Goal: Task Accomplishment & Management: Use online tool/utility

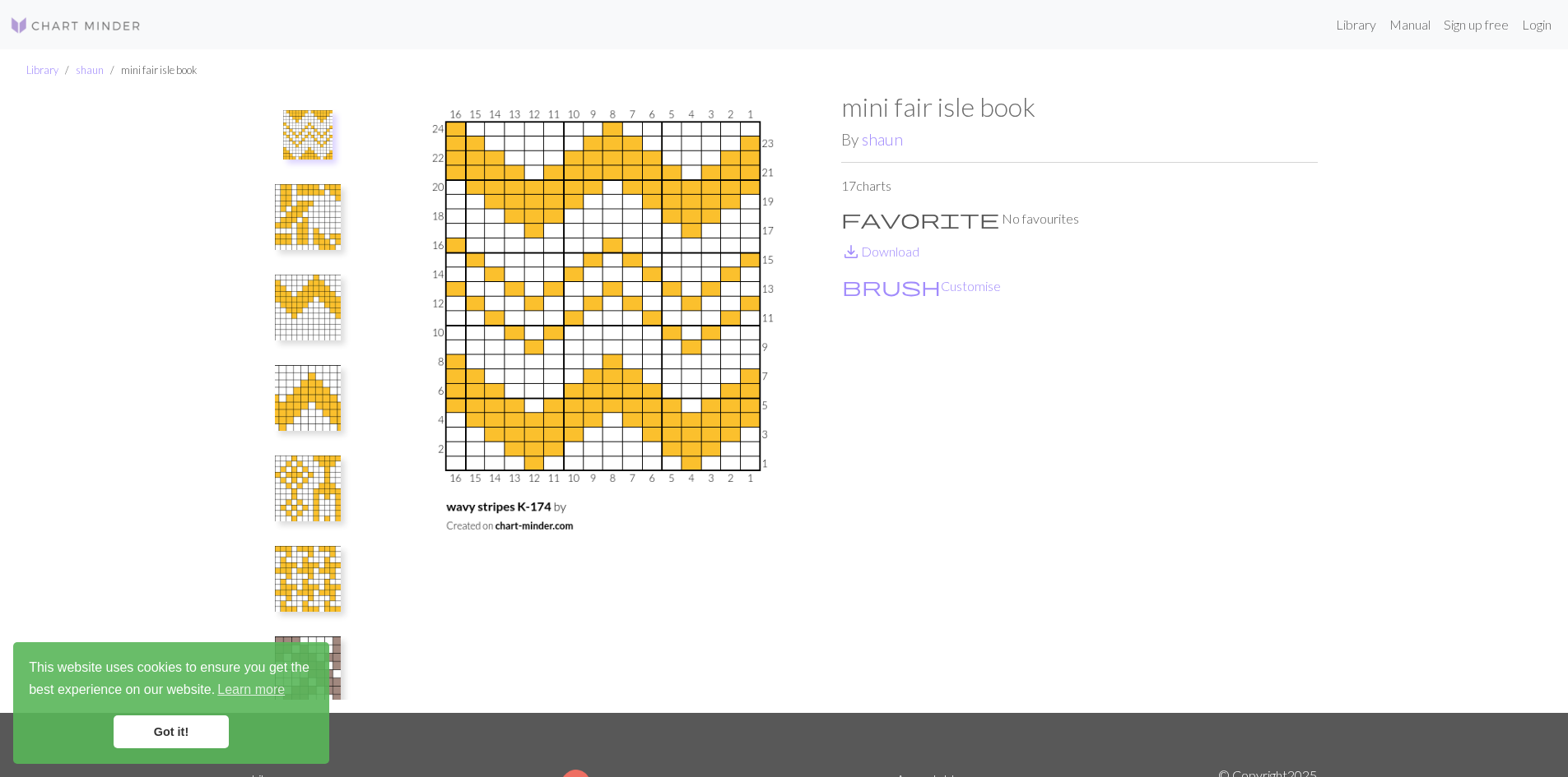
click at [183, 730] on link "Got it!" at bounding box center [171, 732] width 115 height 33
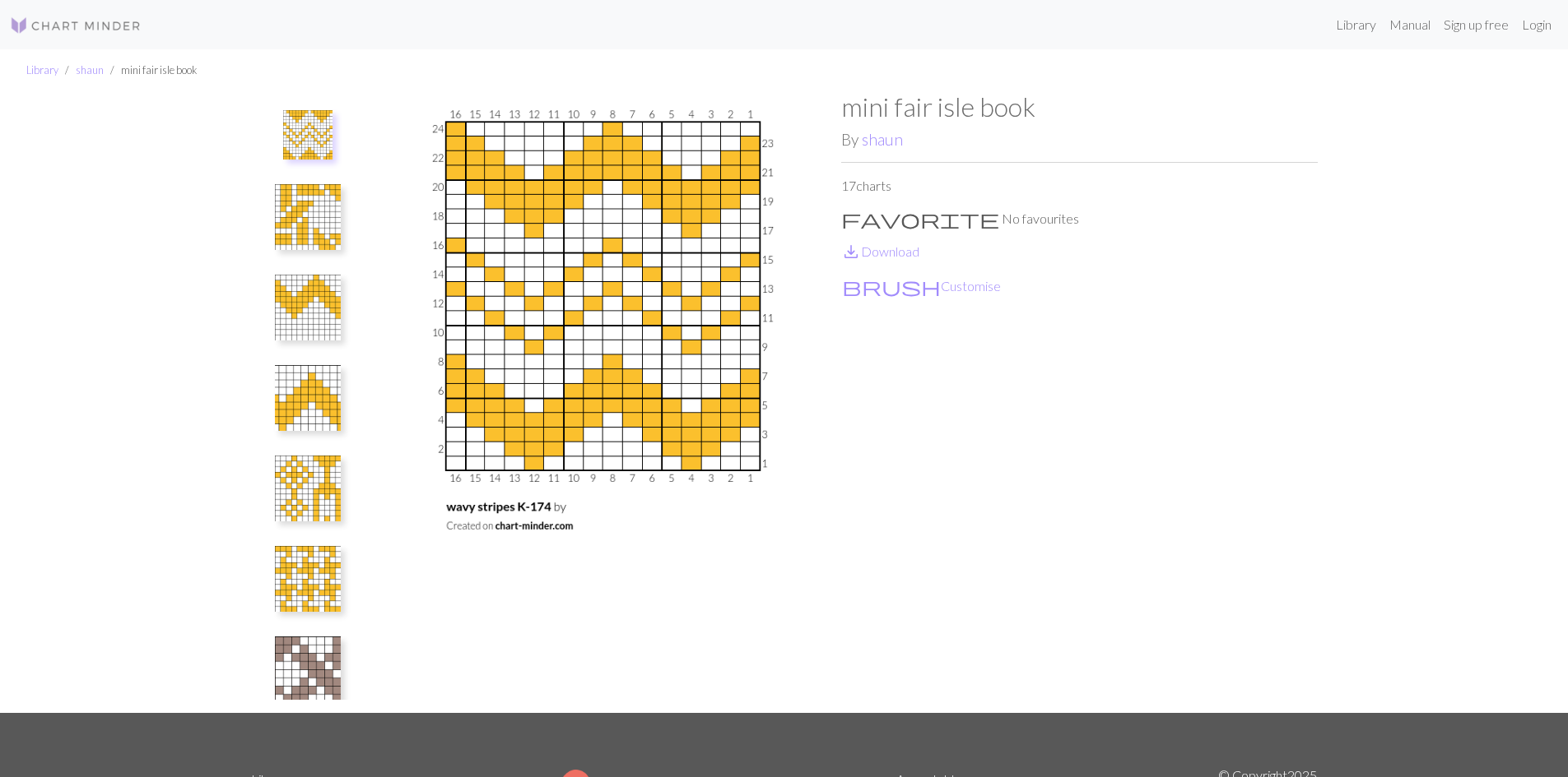
click at [308, 401] on img at bounding box center [308, 398] width 66 height 66
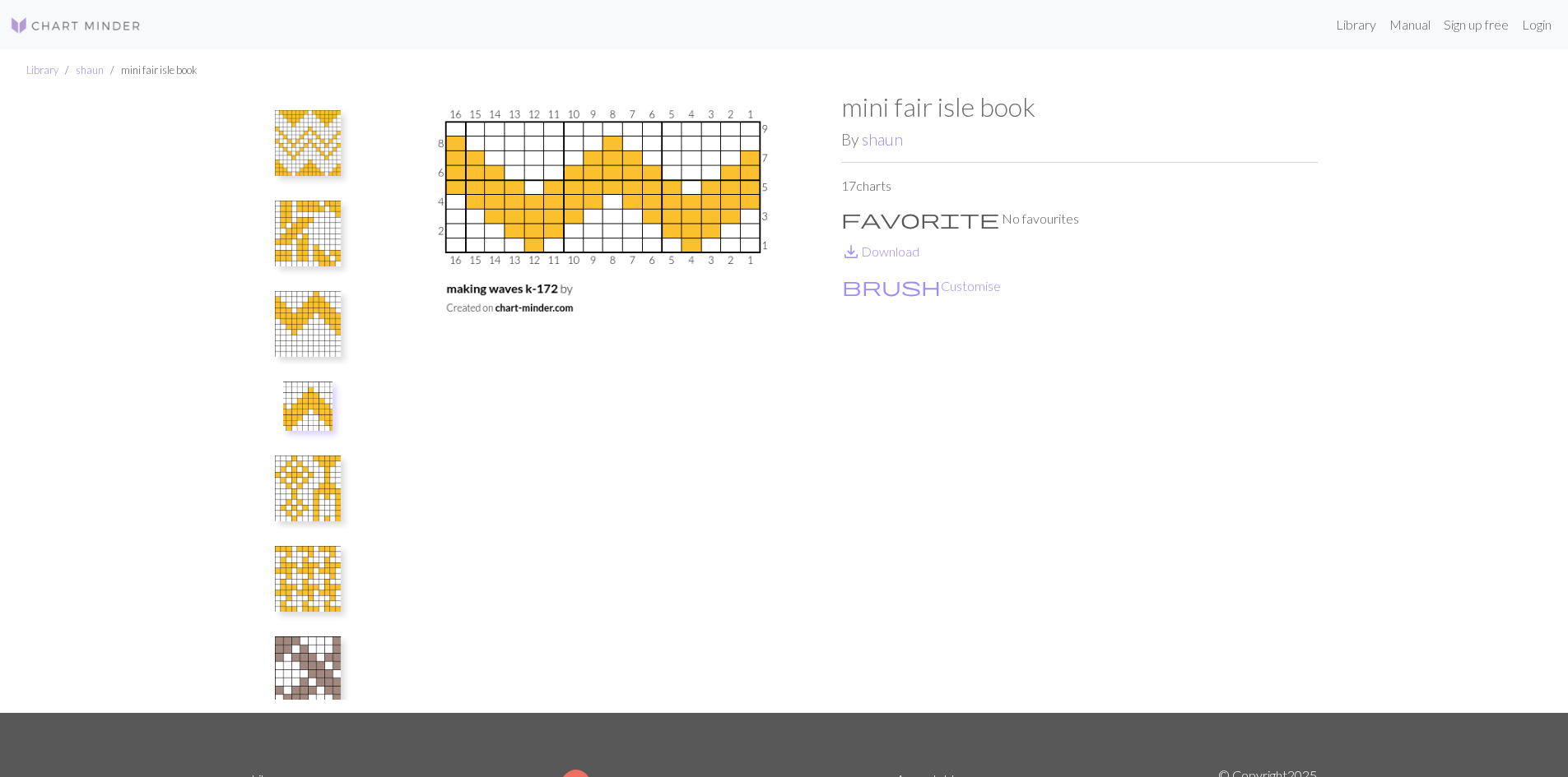
click at [316, 315] on img at bounding box center [308, 324] width 66 height 66
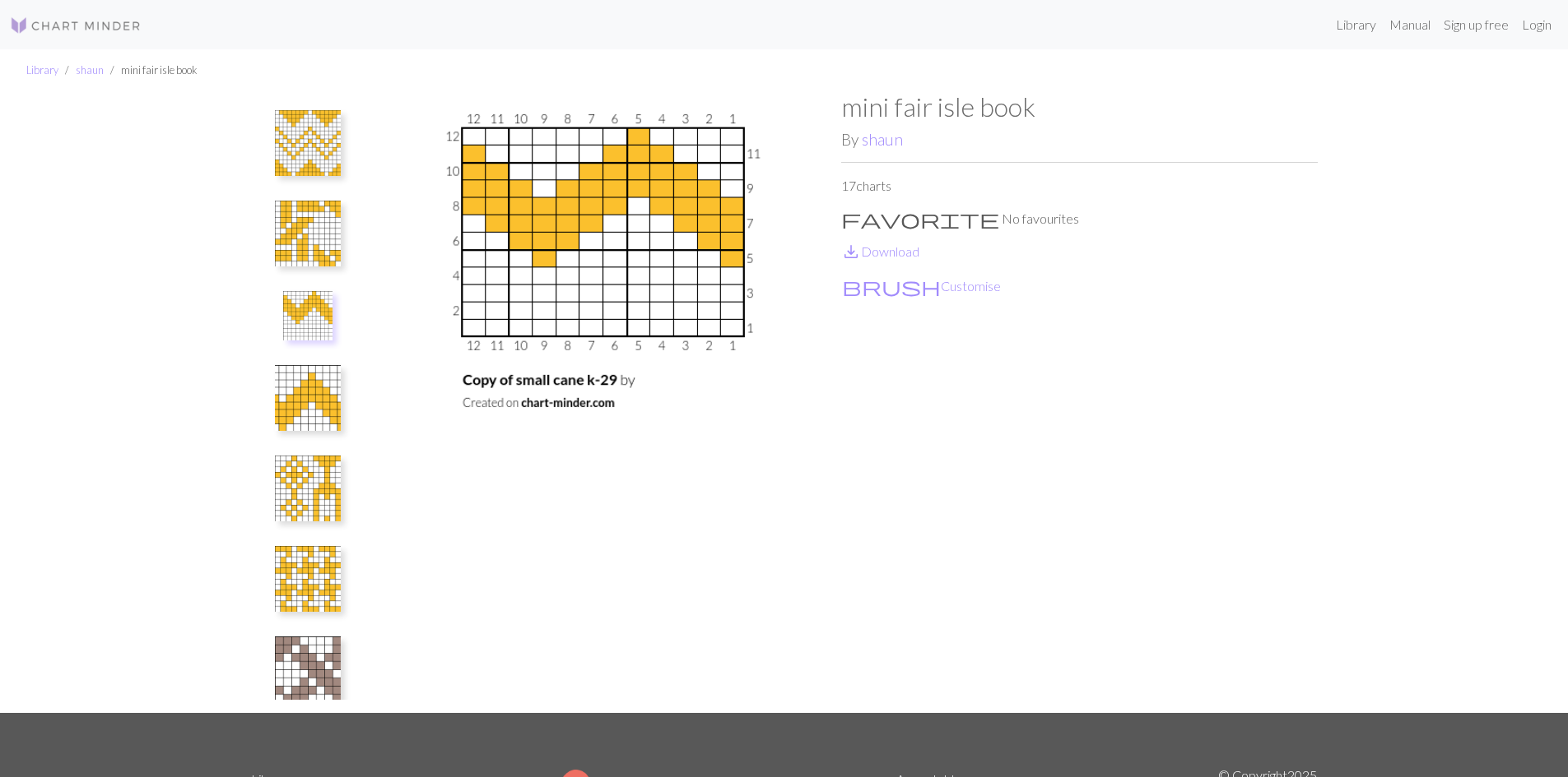
click at [308, 144] on img at bounding box center [308, 143] width 66 height 66
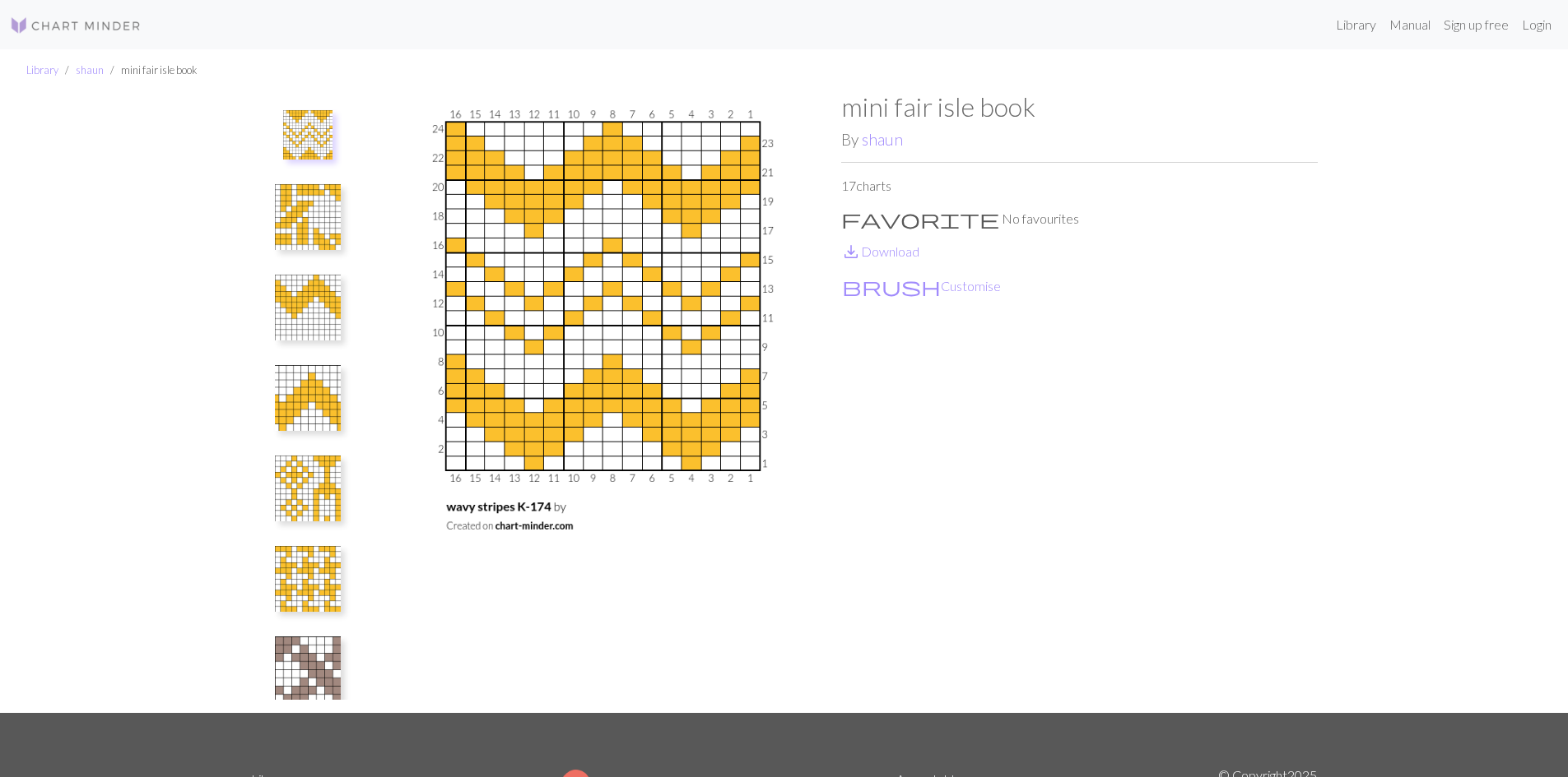
click at [319, 331] on img at bounding box center [308, 307] width 66 height 66
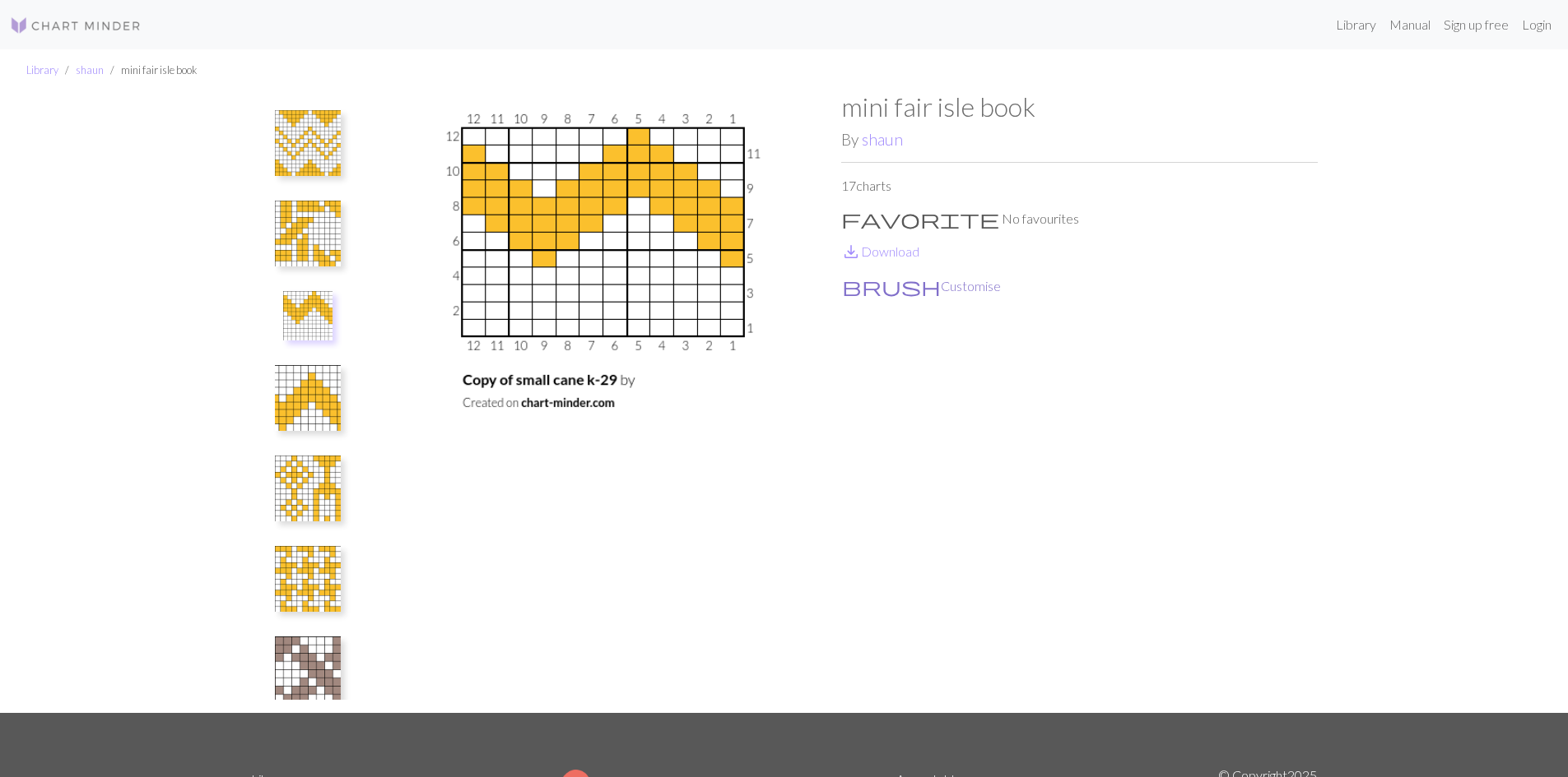
click at [895, 287] on button "brush Customise" at bounding box center [921, 286] width 160 height 21
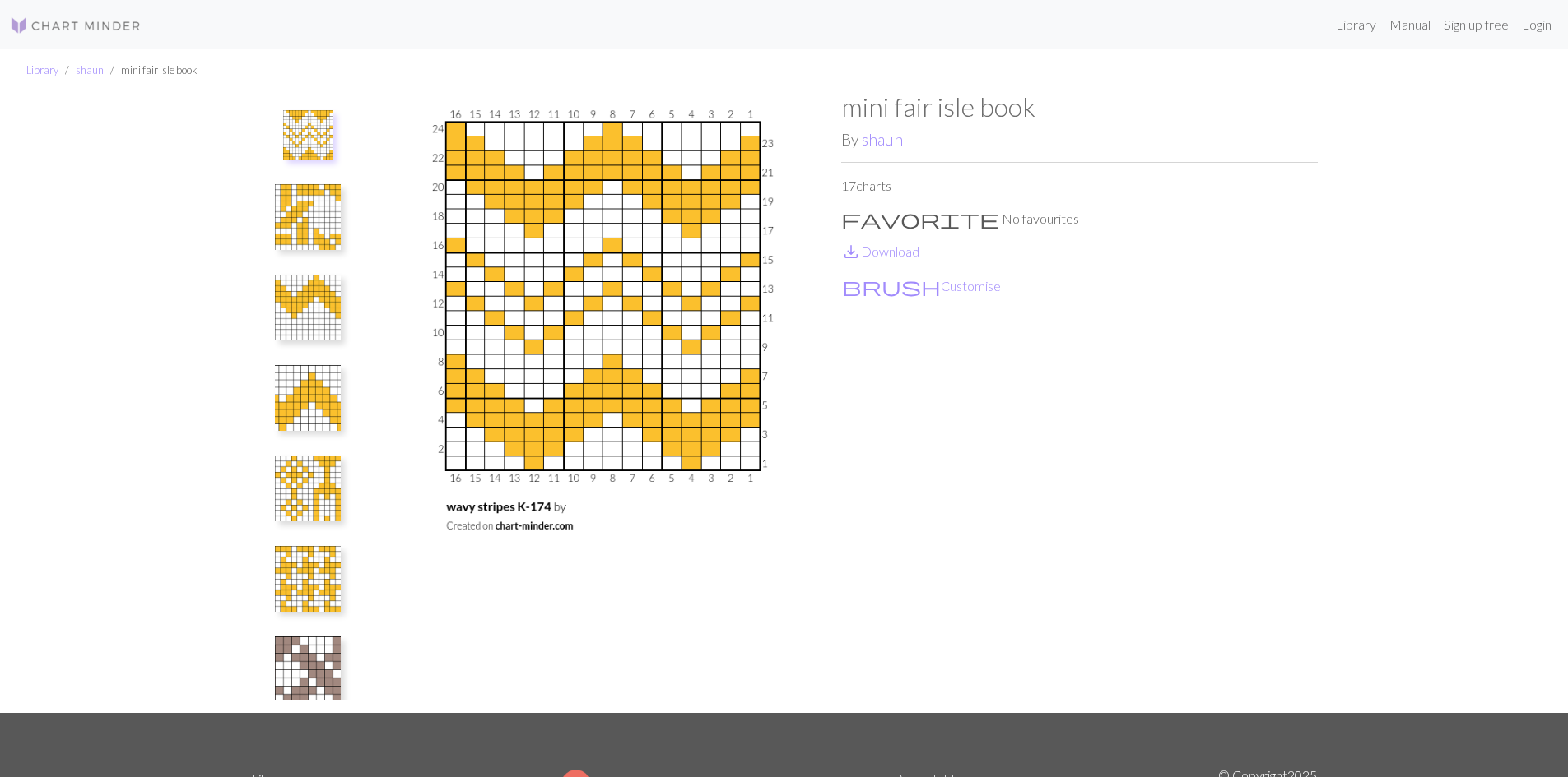
click at [322, 299] on img at bounding box center [308, 307] width 66 height 66
